Goal: Task Accomplishment & Management: Use online tool/utility

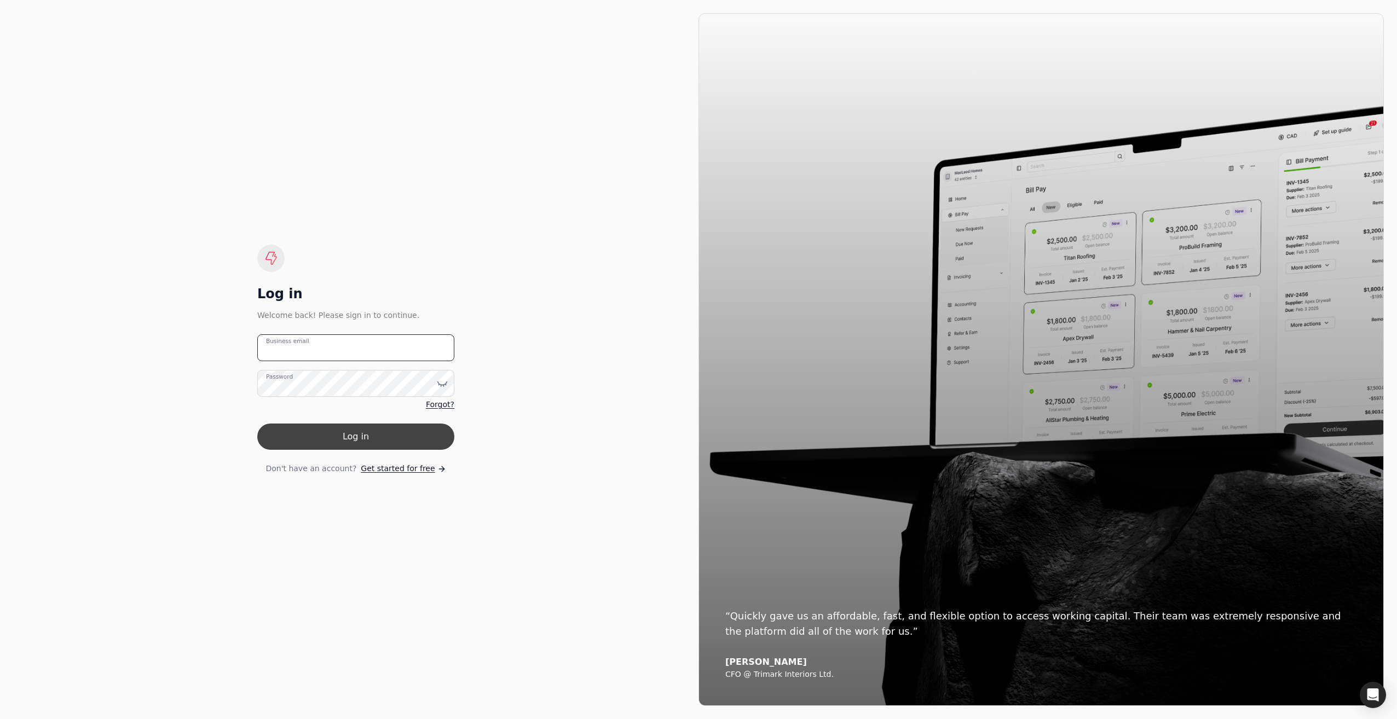
type email "[EMAIL_ADDRESS][DOMAIN_NAME]"
click at [343, 437] on button "Log in" at bounding box center [355, 437] width 197 height 26
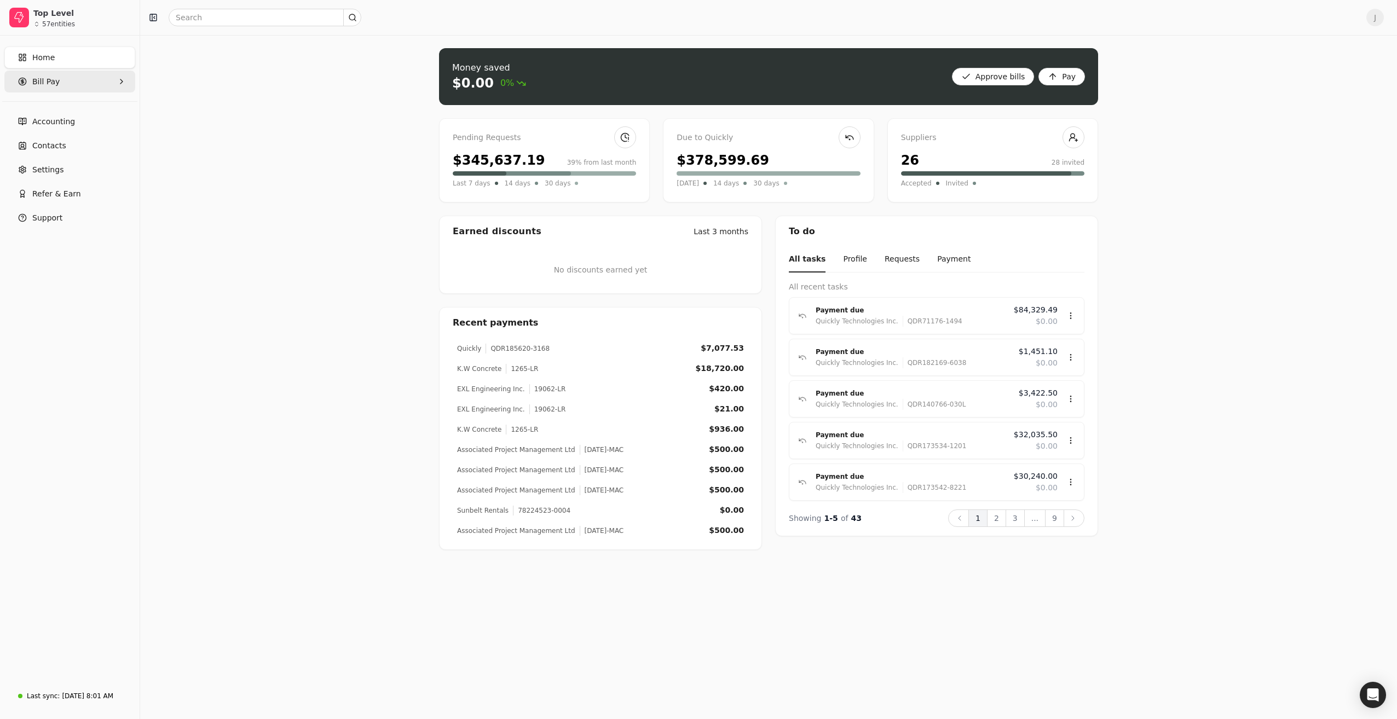
click at [60, 88] on Pay "Bill Pay" at bounding box center [69, 82] width 131 height 22
click at [50, 136] on span "New Requests" at bounding box center [60, 131] width 54 height 11
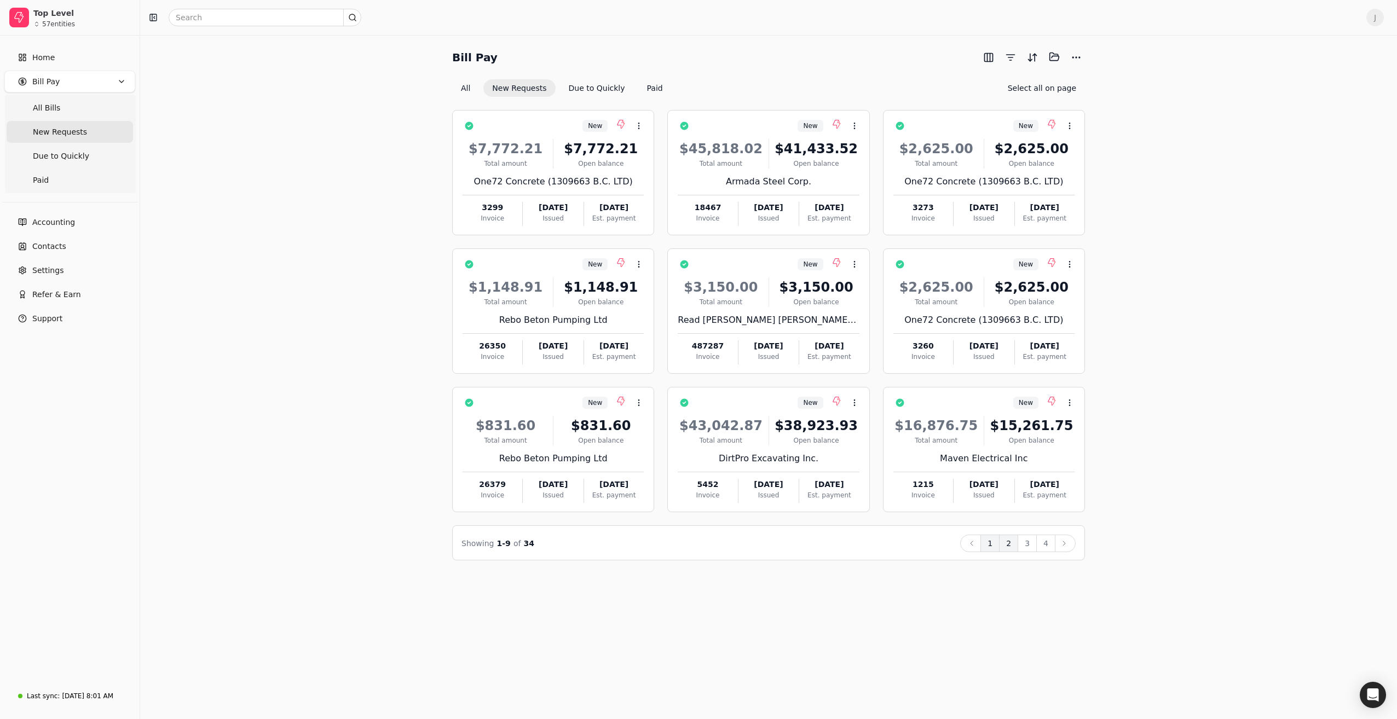
click at [1009, 545] on button "2" at bounding box center [1008, 544] width 19 height 18
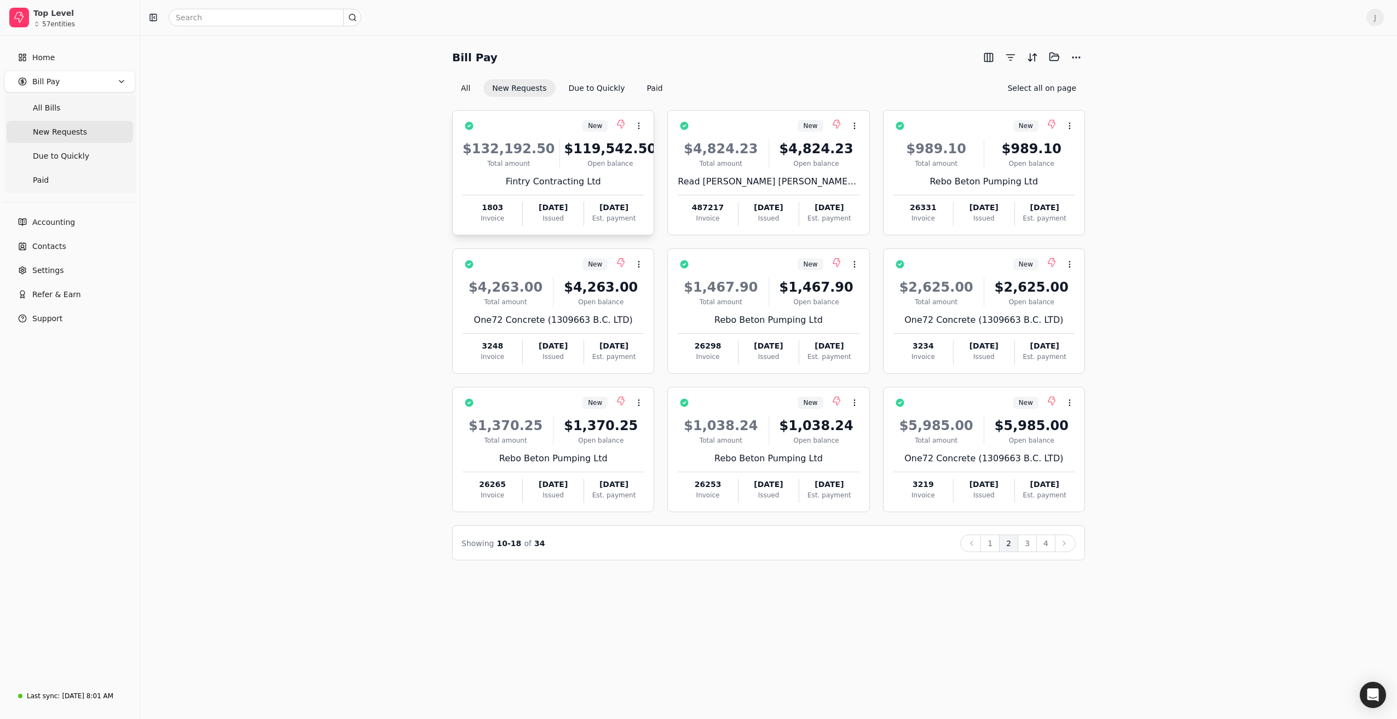
click at [540, 167] on div "Total amount" at bounding box center [509, 164] width 93 height 10
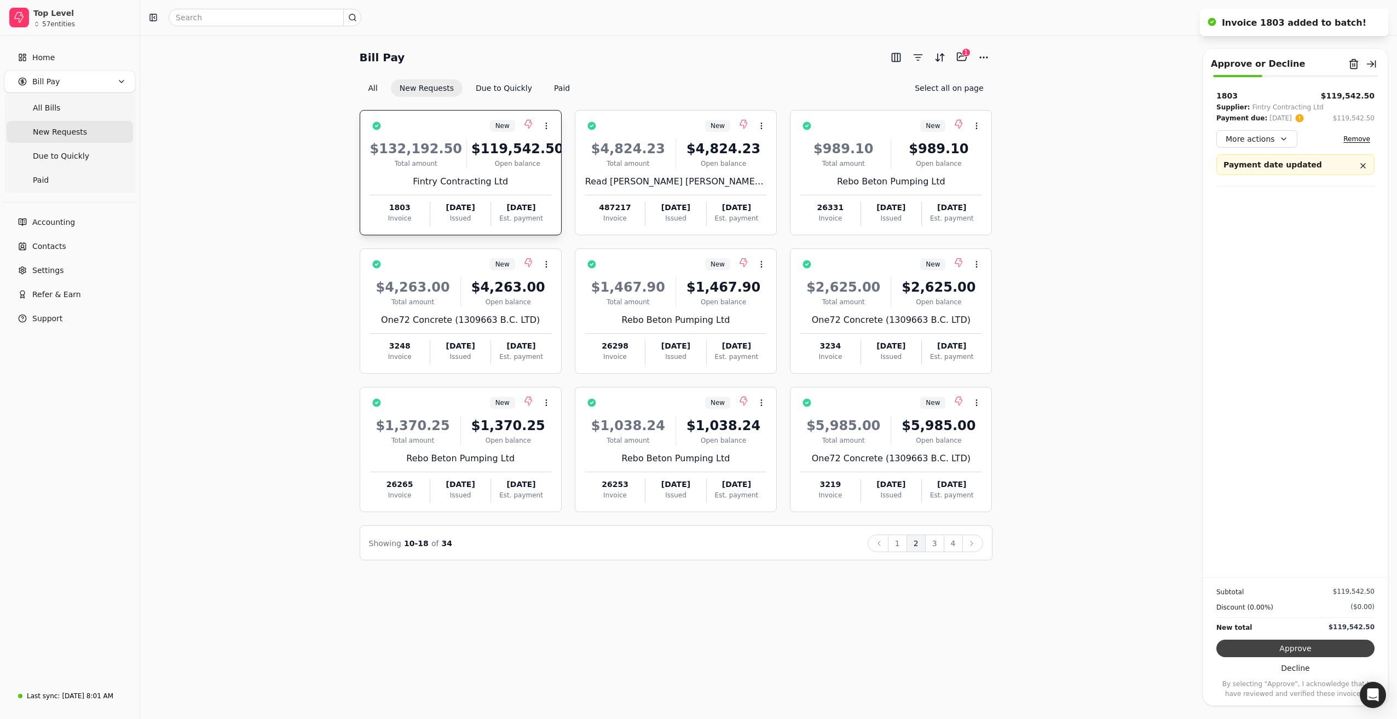
click at [1312, 652] on button "Approve" at bounding box center [1295, 649] width 158 height 18
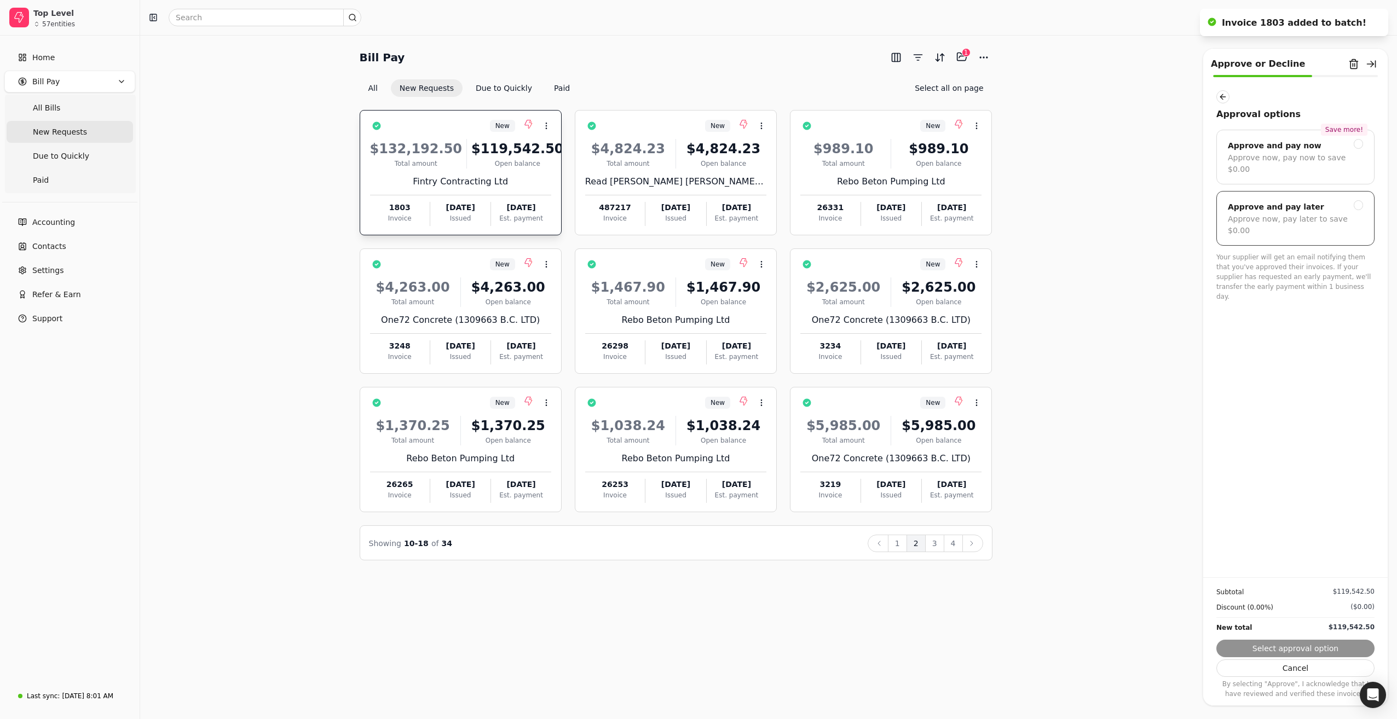
click at [1282, 213] on div "Approve now, pay later to save $0.00" at bounding box center [1295, 224] width 135 height 23
click at [1270, 642] on button "Submit approval" at bounding box center [1295, 649] width 158 height 18
